Goal: Task Accomplishment & Management: Manage account settings

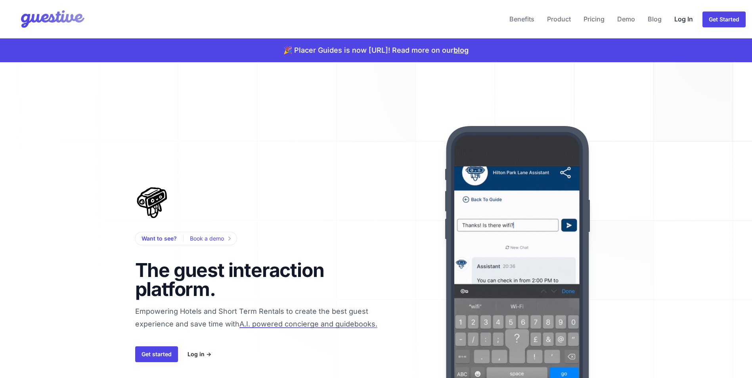
drag, startPoint x: 0, startPoint y: 0, endPoint x: 690, endPoint y: 21, distance: 690.6
click at [690, 21] on link "Log In" at bounding box center [683, 19] width 25 height 19
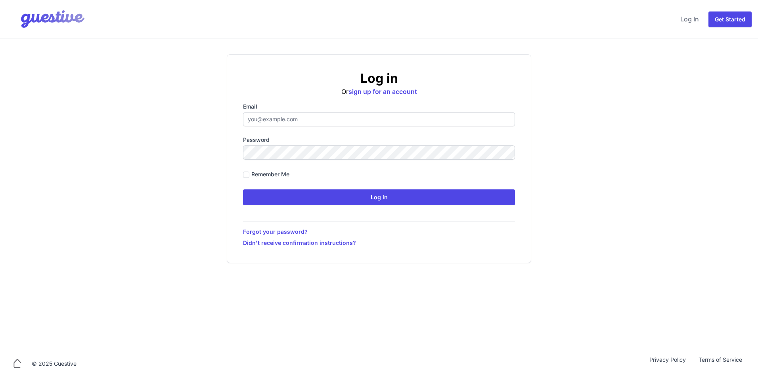
click at [327, 123] on input "Email" at bounding box center [379, 119] width 272 height 14
type input "[EMAIL_ADDRESS][DOMAIN_NAME]"
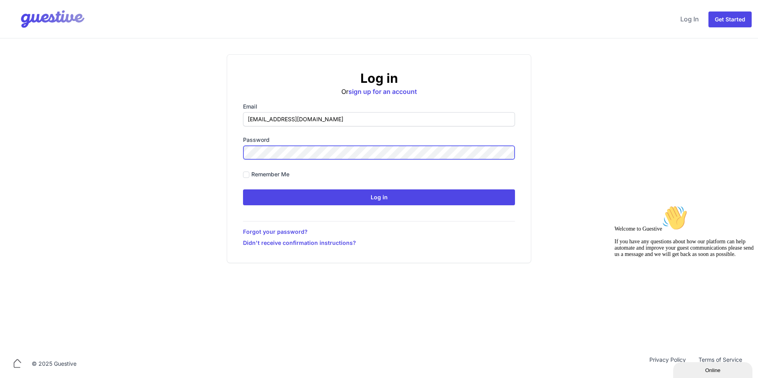
click at [243, 190] on input "Log in" at bounding box center [379, 198] width 272 height 16
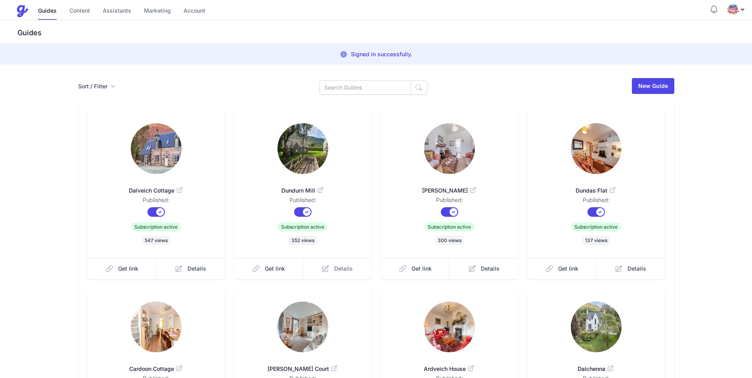
click at [337, 266] on span "Details" at bounding box center [343, 269] width 19 height 8
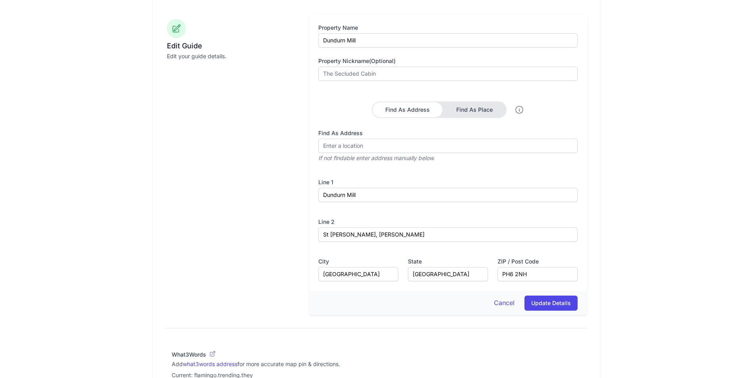
scroll to position [476, 0]
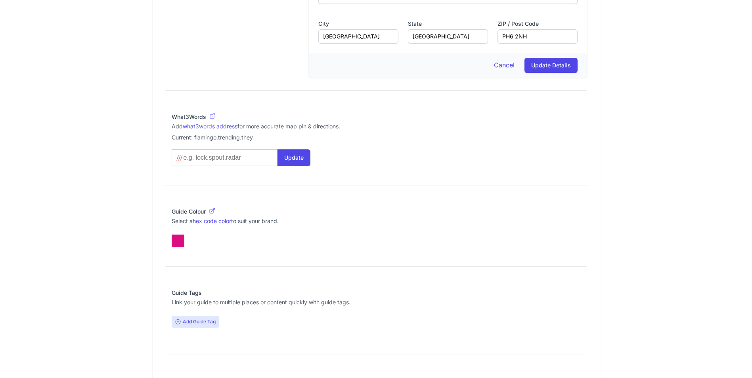
click at [218, 159] on input at bounding box center [223, 158] width 81 height 8
type input "f"
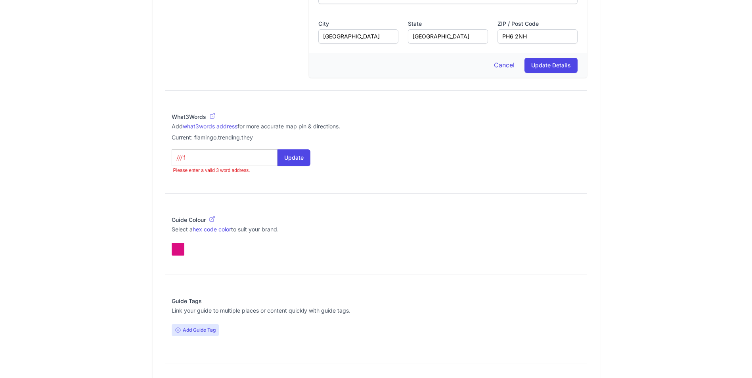
type what3words-autosuggest "f"
type input "fo"
type what3words-autosuggest "fo"
type input "for"
type what3words-autosuggest "for"
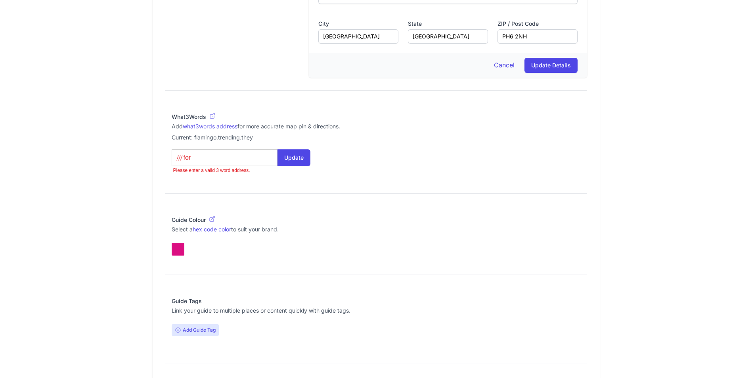
type input "fort"
type what3words-autosuggest "fort"
type input "fortn"
type what3words-autosuggest "fortn"
type input "fortni"
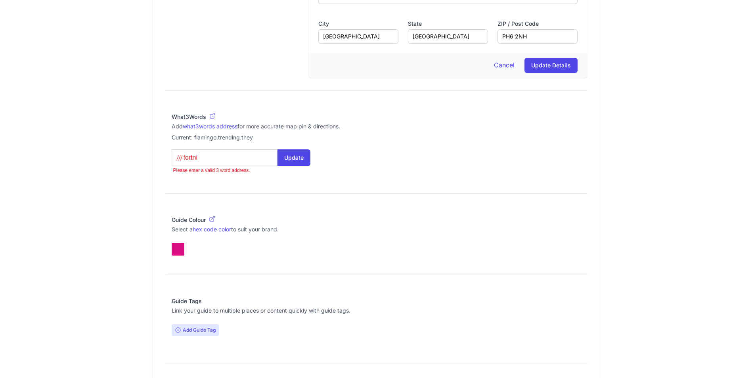
type what3words-autosuggest "fortni"
type input "fortnig"
type what3words-autosuggest "fortnig"
type input "fortnigh"
type what3words-autosuggest "fortnigh"
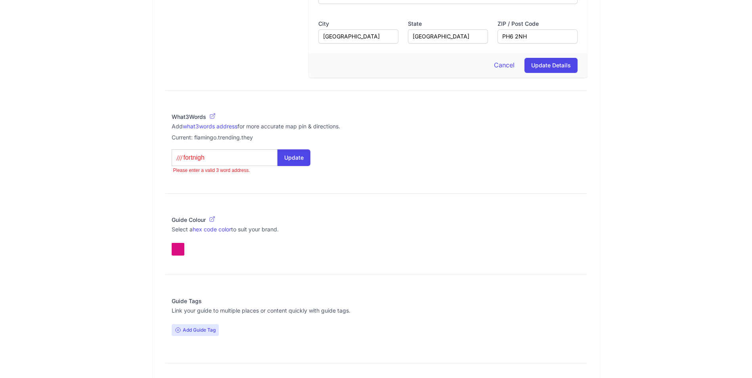
type input "fortnight"
type what3words-autosuggest "fortnight"
type input "fortnightu"
type what3words-autosuggest "fortnightu"
type input "fortnightut"
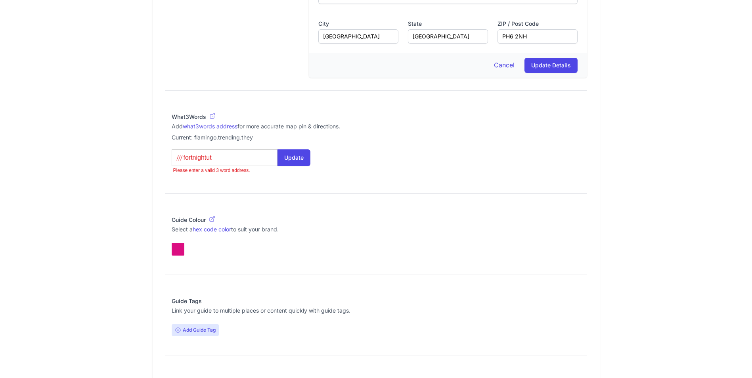
type what3words-autosuggest "fortnightut"
type input "fortnightu"
type what3words-autosuggest "fortnightu"
type input "fortnight"
type what3words-autosuggest "fortnight"
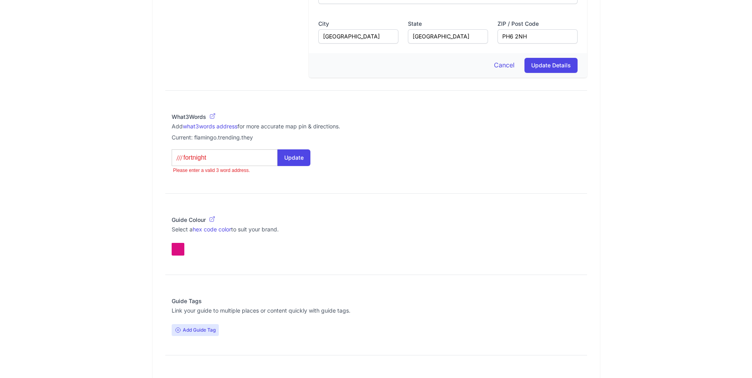
type input "fortnight"
type what3words-autosuggest "fortnight"
type input "fortnight u"
type what3words-autosuggest "fortnight u"
type input "fortnight ut"
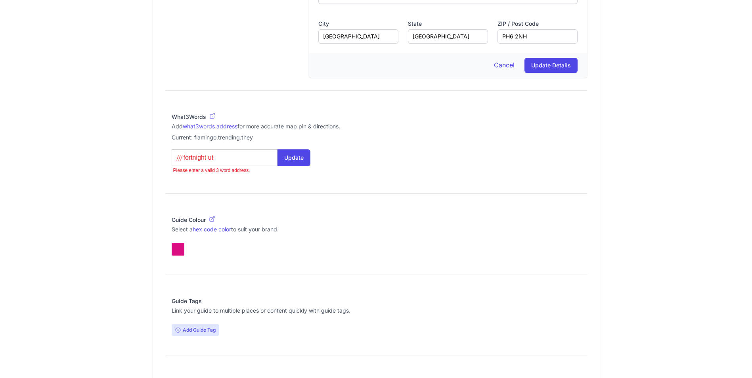
type what3words-autosuggest "fortnight ut"
type input "fortnight ute"
type what3words-autosuggest "fortnight ute"
type input "fortnight uten"
type what3words-autosuggest "fortnight uten"
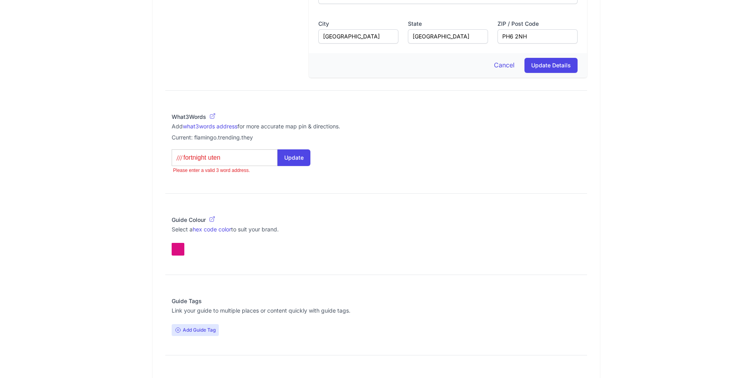
type input "fortnight utens"
type what3words-autosuggest "fortnight utens"
type input "fortnight utensi"
type what3words-autosuggest "fortnight utensi"
type input "fortnight utensil"
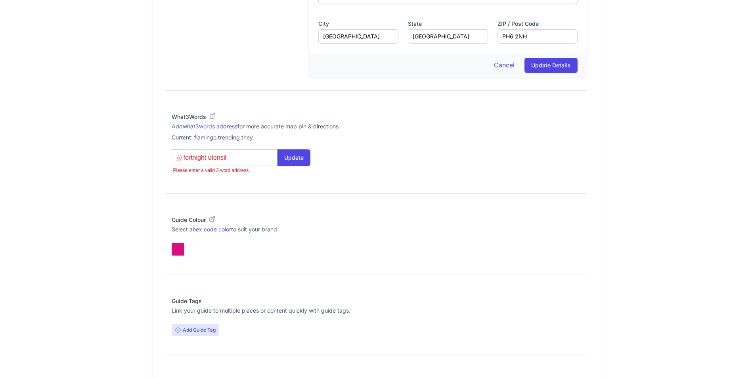
type what3words-autosuggest "fortnight utensil"
type input "fortnight utensil"
type what3words-autosuggest "fortnight utensil"
type input "fortnight utensil w"
type what3words-autosuggest "fortnight utensil w"
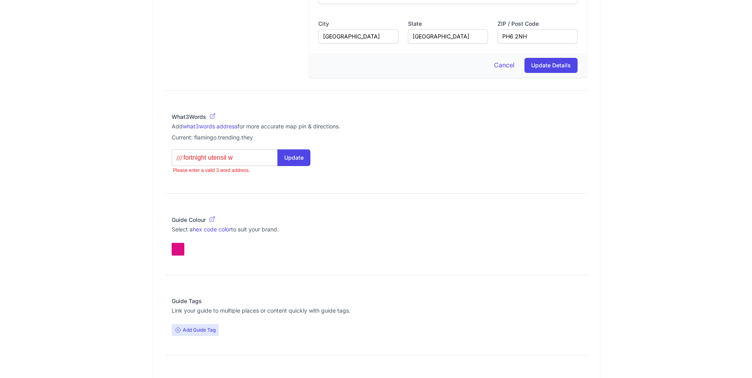
type input "fortnight utensil wo"
type what3words-autosuggest "fortnight utensil wo"
type input "fortnight utensil wor"
type what3words-autosuggest "fortnight utensil wor"
type input "fortnight utensil worl"
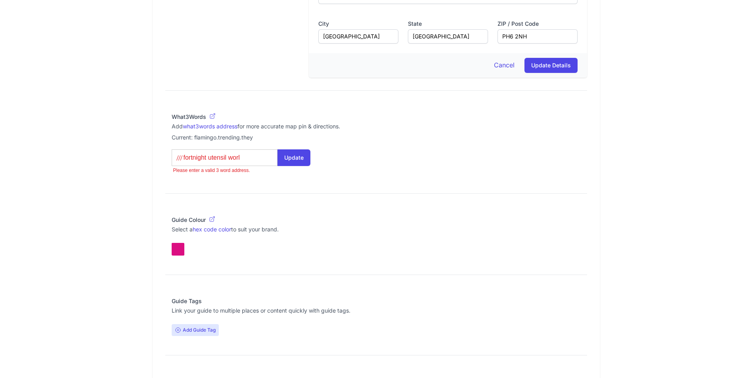
type what3words-autosuggest "fortnight utensil worl"
type input "fortnight utensil world"
type what3words-autosuggest "fortnight utensil world"
type input "fortnight utensil worldw"
type what3words-autosuggest "fortnight utensil worldw"
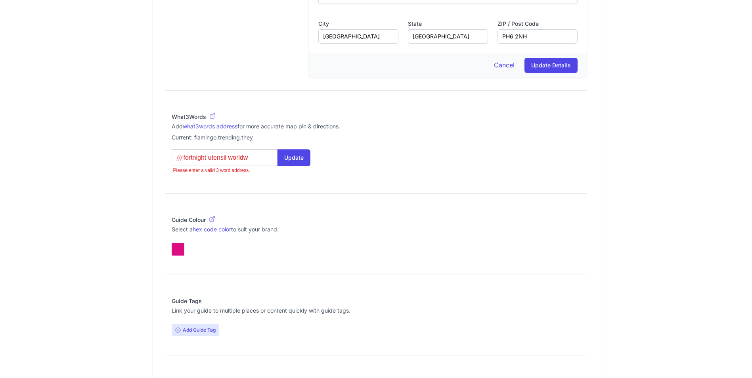
type input "fortnight utensil worldwi"
type what3words-autosuggest "fortnight utensil worldwi"
type input "fortnight utensil worldwid"
type what3words-autosuggest "fortnight utensil worldwid"
type input "fortnight utensil worldwide"
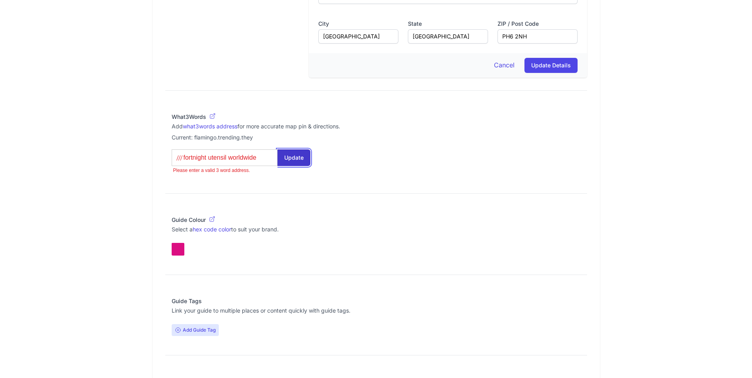
click at [301, 157] on button "Update" at bounding box center [294, 157] width 33 height 17
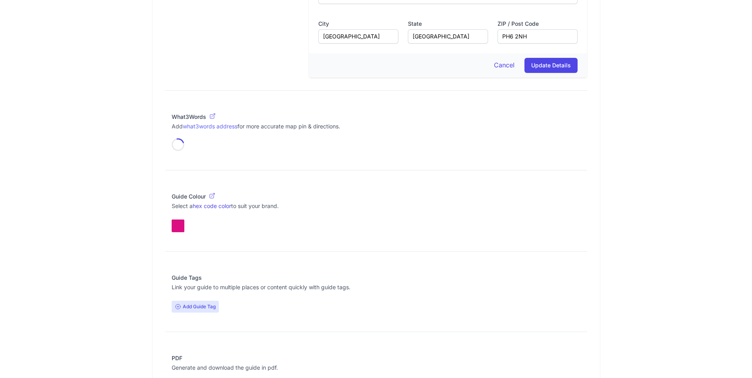
click at [213, 128] on link "what3words address" at bounding box center [210, 126] width 55 height 7
click at [170, 140] on div "What3Words Add what3words address for more accurate map pin & directions. Loadi…" at bounding box center [376, 132] width 422 height 51
click at [213, 117] on icon at bounding box center [212, 116] width 6 height 6
click at [174, 143] on icon at bounding box center [177, 144] width 15 height 15
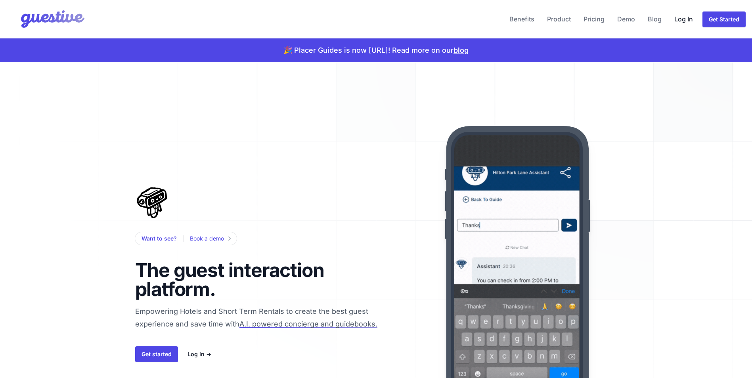
click at [684, 21] on link "Log In" at bounding box center [683, 19] width 25 height 19
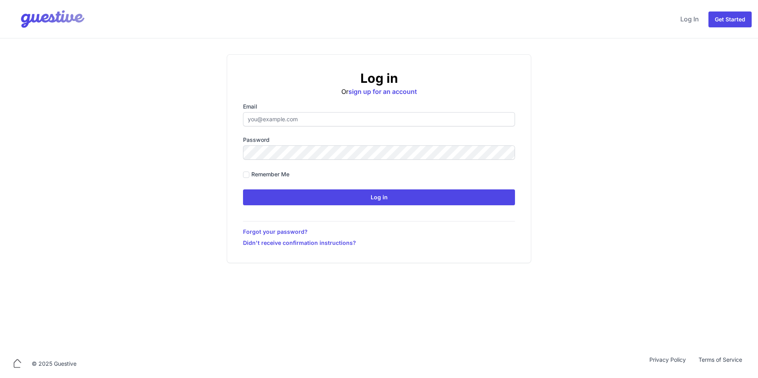
click at [304, 123] on input "Email" at bounding box center [379, 119] width 272 height 14
type input "[EMAIL_ADDRESS][DOMAIN_NAME]"
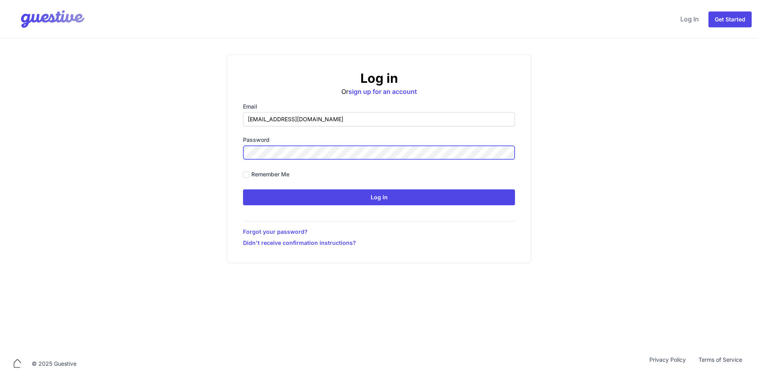
click at [243, 190] on input "Log in" at bounding box center [379, 198] width 272 height 16
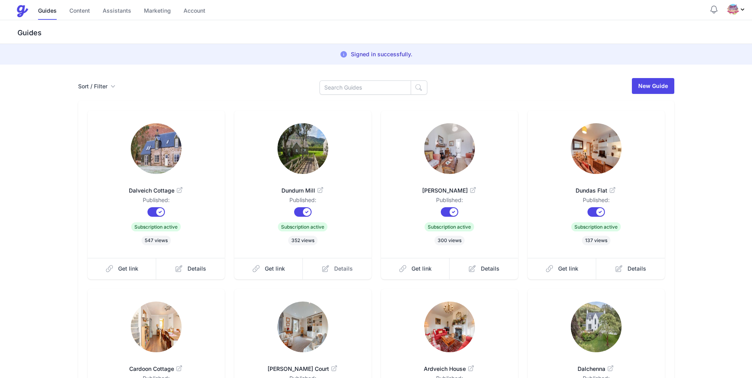
click at [336, 268] on span "Details" at bounding box center [343, 269] width 19 height 8
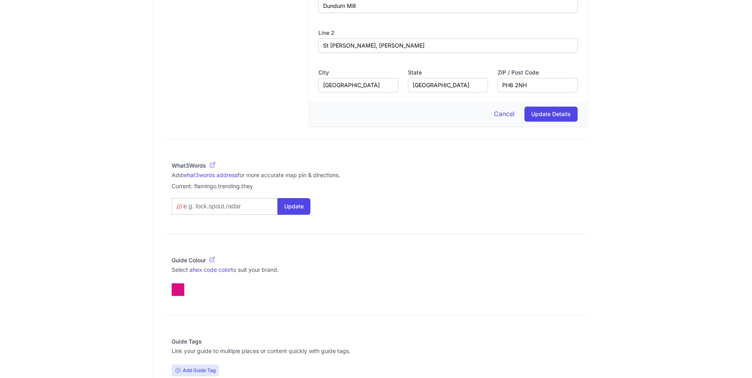
scroll to position [555, 0]
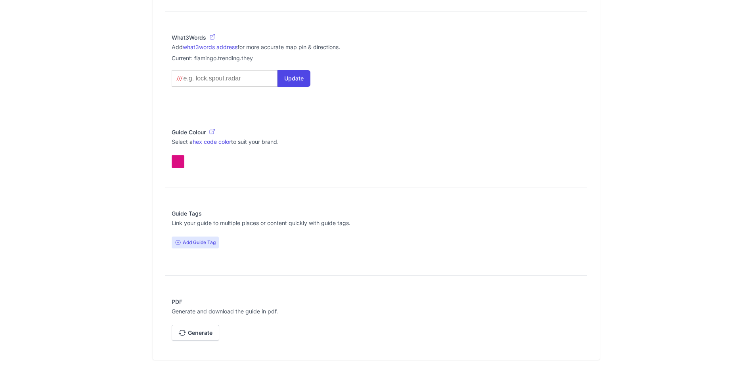
click at [194, 81] on input at bounding box center [223, 79] width 81 height 8
click at [210, 48] on link "what3words address" at bounding box center [210, 47] width 55 height 7
click at [208, 78] on input at bounding box center [223, 79] width 81 height 8
type input "s"
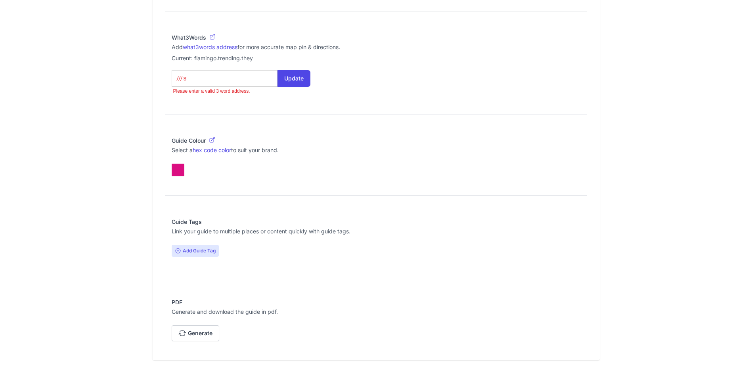
type what3words-autosuggest "s"
type input "si"
type what3words-autosuggest "si"
type input "sit"
type what3words-autosuggest "sit"
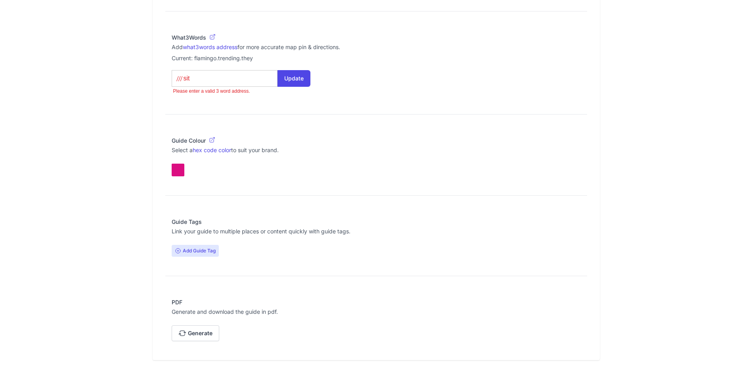
type input "situ"
type what3words-autosuggest "situ"
type input "situa"
type what3words-autosuggest "situa"
type input "situat"
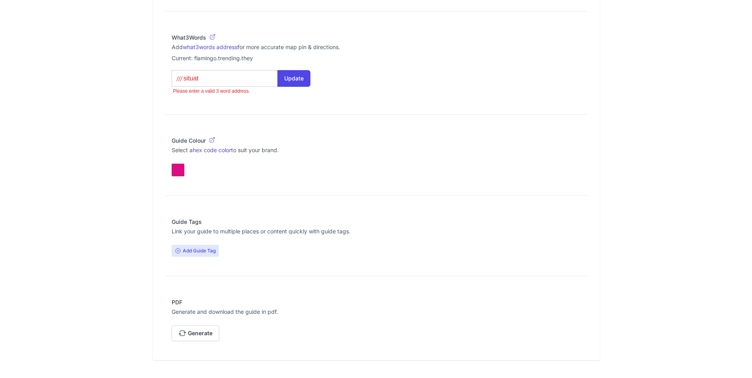
type what3words-autosuggest "situat"
type input "situate"
type what3words-autosuggest "situate"
type input "situated"
type what3words-autosuggest "situated"
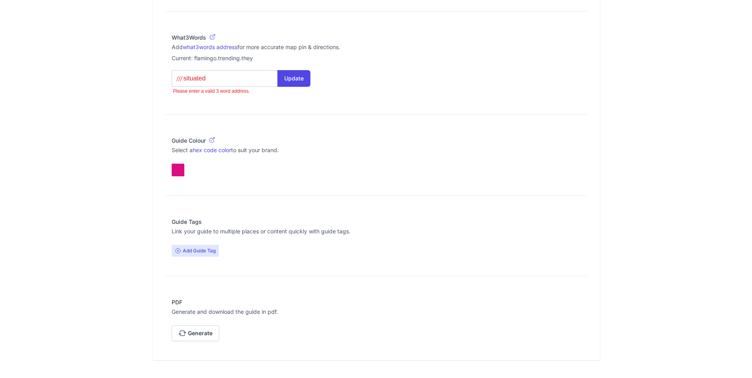
type input "situated."
type what3words-autosuggest "situated."
type input "situated.k"
type what3words-autosuggest "situated.k"
type input "[DOMAIN_NAME]"
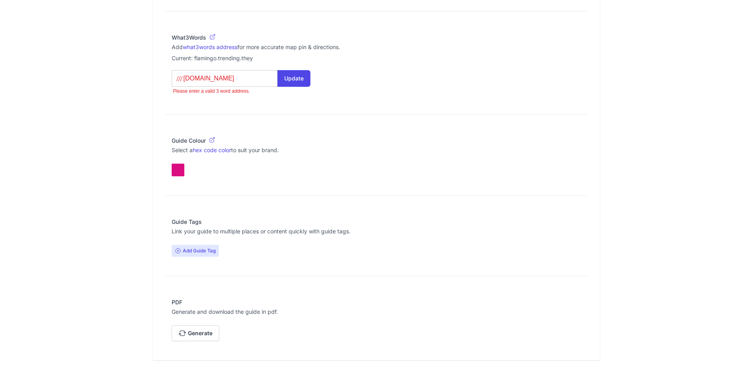
type what3words-autosuggest "[DOMAIN_NAME]"
type input "situated.[PERSON_NAME]"
type what3words-autosuggest "situated.[PERSON_NAME]"
type input "situated.keep"
type what3words-autosuggest "situated.keep"
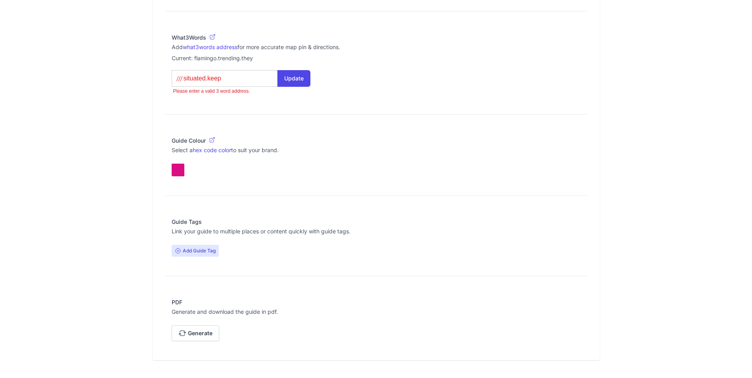
type input "situated.keep."
type what3words-autosuggest "situated.keep."
type input "situated.keep.s"
type what3words-autosuggest "situated.keep.s"
type input "[DOMAIN_NAME]"
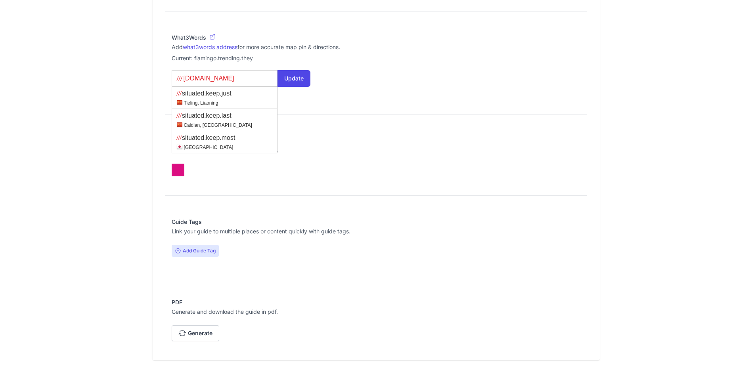
type what3words-autosuggest "[DOMAIN_NAME]"
type input "situated.keep.sta"
type what3words-autosuggest "situated.keep.sta"
type input "situated.keep.[PERSON_NAME]"
type what3words-autosuggest "situated.keep.[PERSON_NAME]"
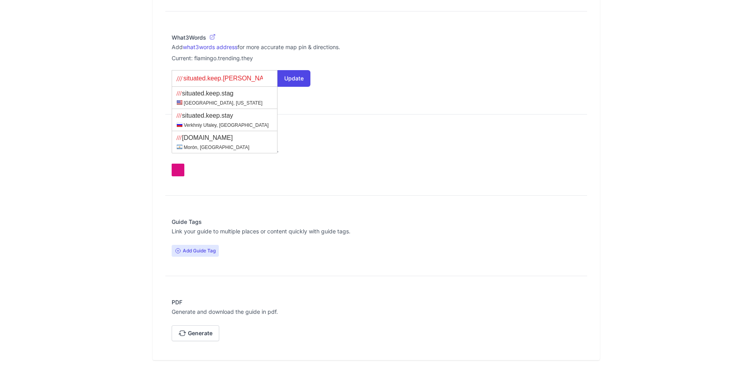
type input "situated.keep.stanc"
type what3words-autosuggest "situated.keep.stanc"
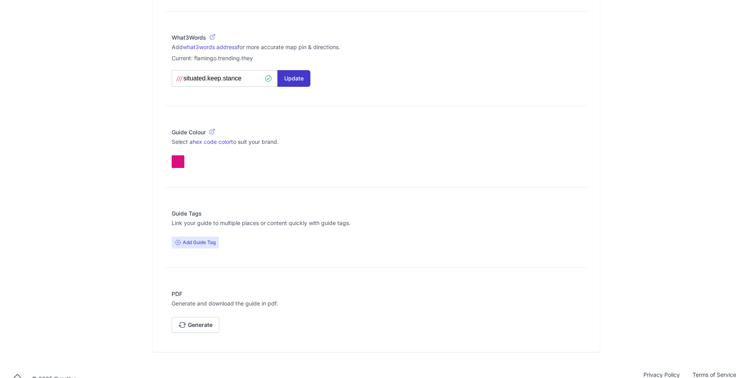
type input "situated.keep.stance"
click at [293, 80] on button "Update" at bounding box center [294, 78] width 33 height 17
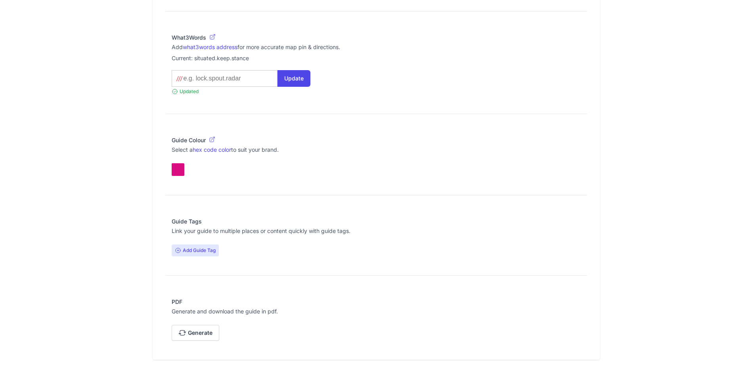
scroll to position [476, 0]
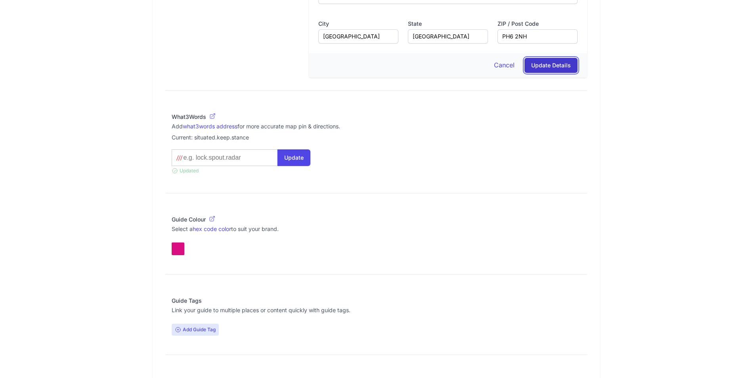
click at [546, 68] on button "Update Details" at bounding box center [551, 65] width 53 height 15
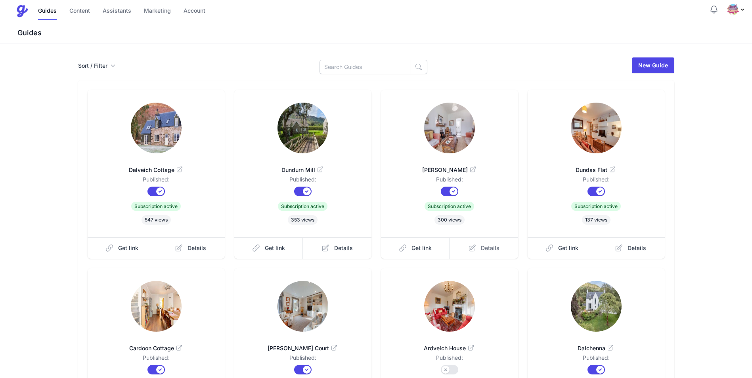
click at [499, 259] on link "Details" at bounding box center [484, 247] width 69 height 21
